Goal: Find specific page/section: Find specific page/section

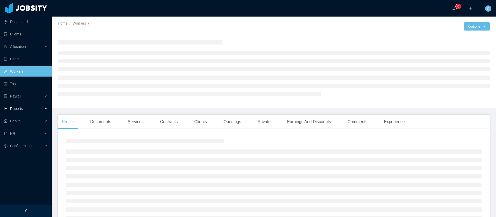
click at [36, 111] on div "Reports" at bounding box center [26, 108] width 52 height 10
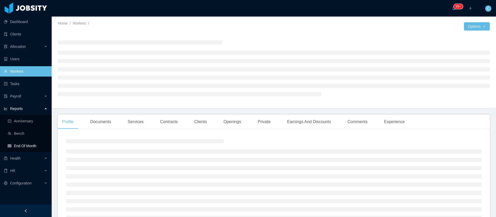
click at [34, 146] on link "End Of Month" at bounding box center [28, 145] width 40 height 10
